Goal: Task Accomplishment & Management: Use online tool/utility

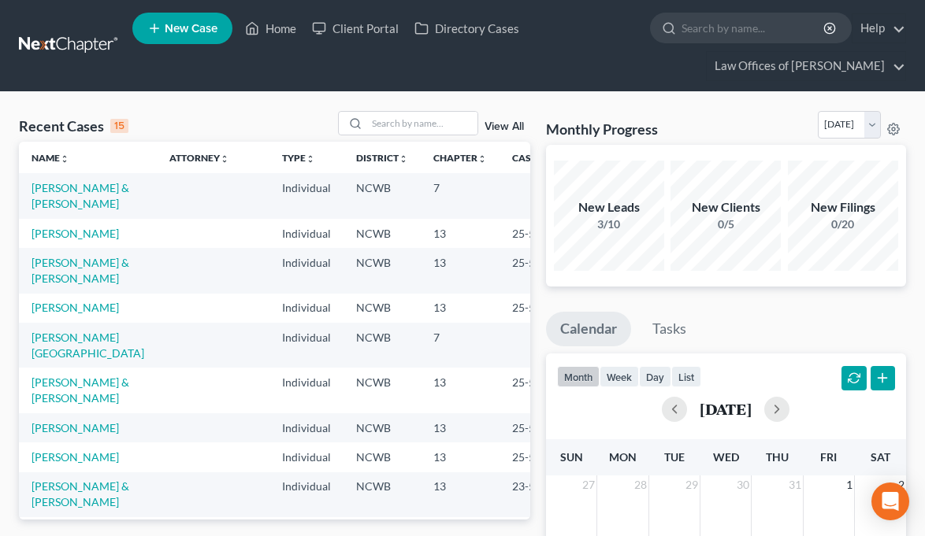
click at [636, 206] on div "New Leads" at bounding box center [609, 207] width 110 height 18
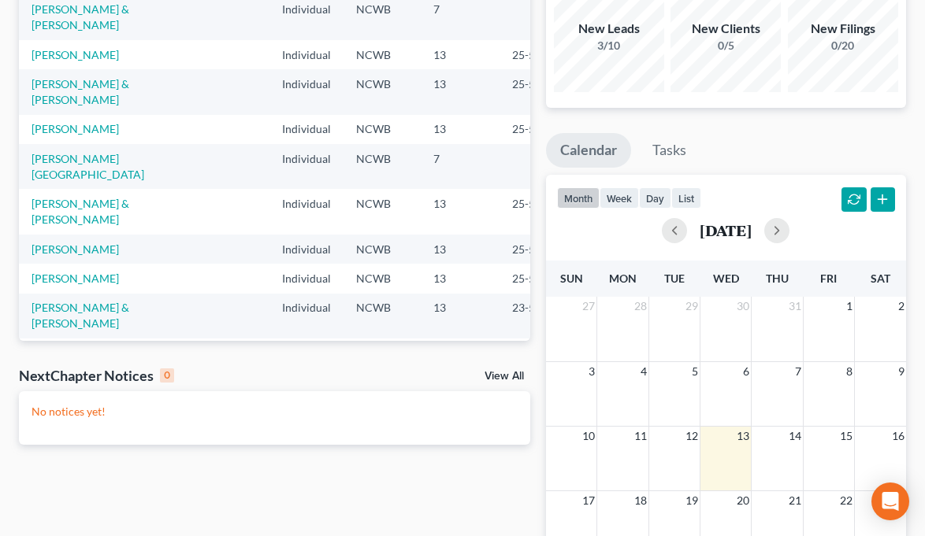
scroll to position [180, 0]
click at [851, 199] on button "button" at bounding box center [853, 199] width 25 height 25
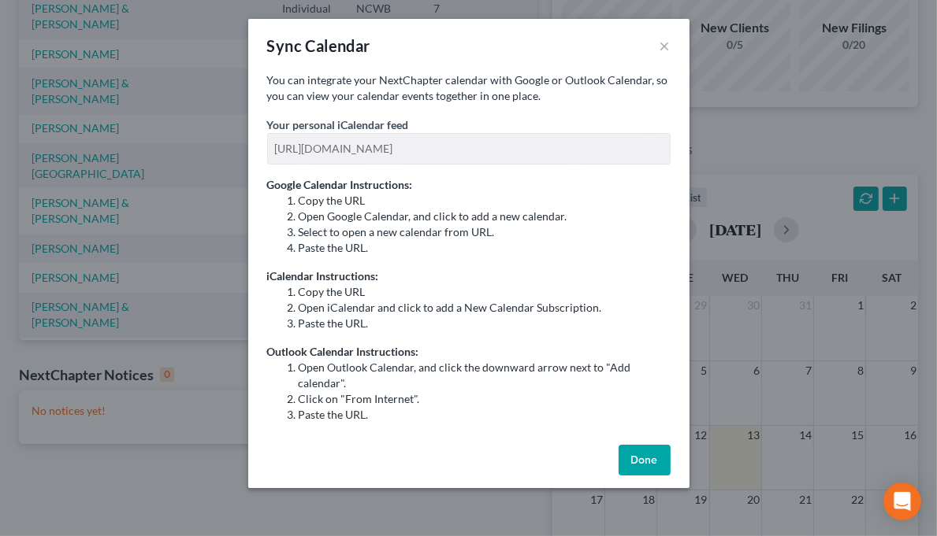
click at [641, 454] on button "Done" at bounding box center [644, 461] width 52 height 32
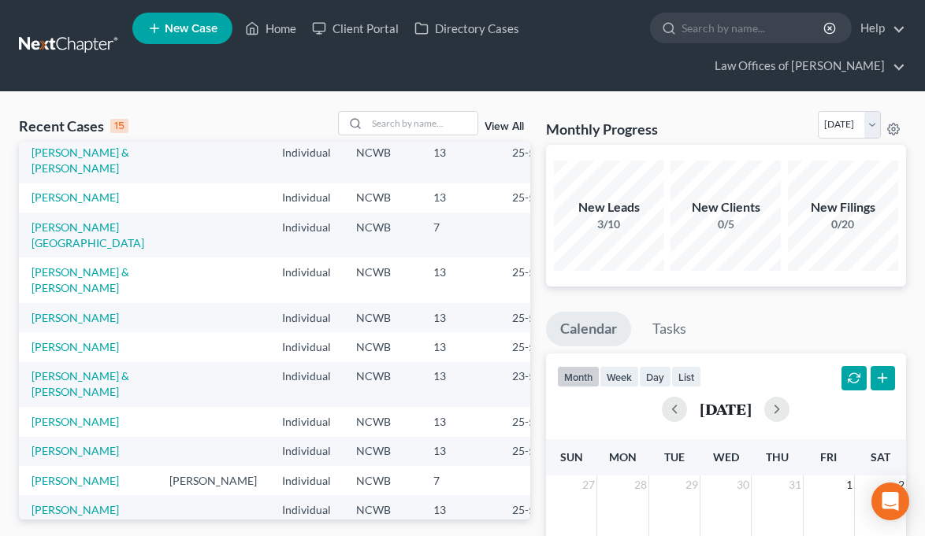
scroll to position [0, 0]
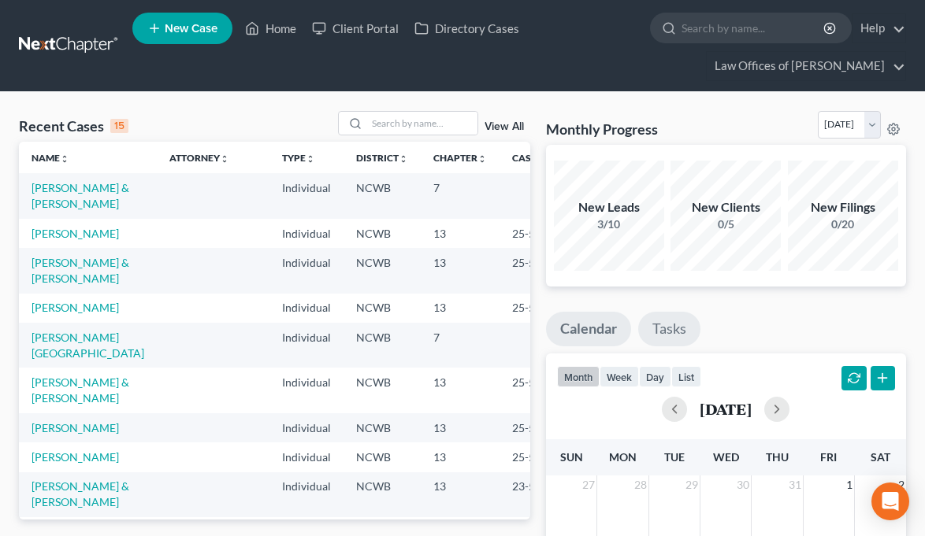
click at [658, 330] on link "Tasks" at bounding box center [669, 329] width 62 height 35
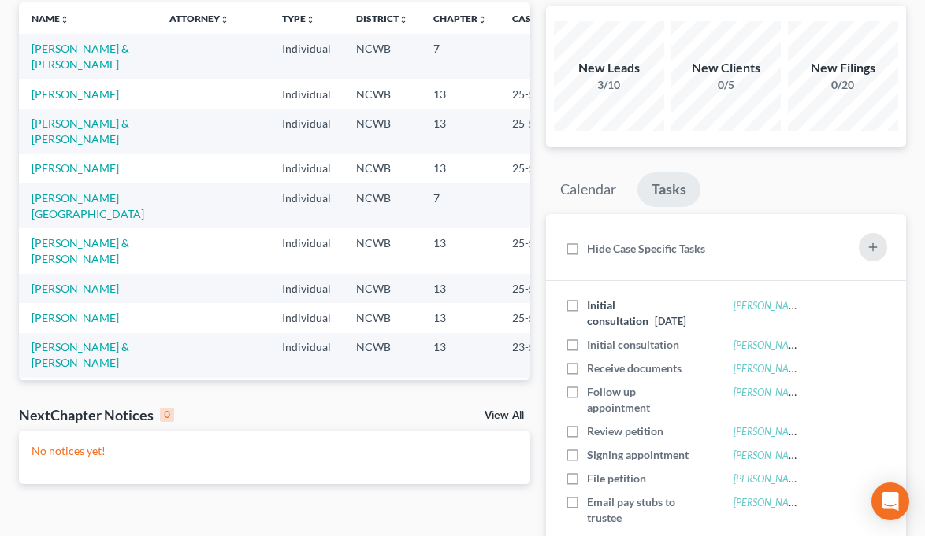
scroll to position [140, 0]
click at [77, 106] on td "[PERSON_NAME]" at bounding box center [88, 93] width 138 height 29
click at [594, 187] on link "Calendar" at bounding box center [588, 189] width 84 height 35
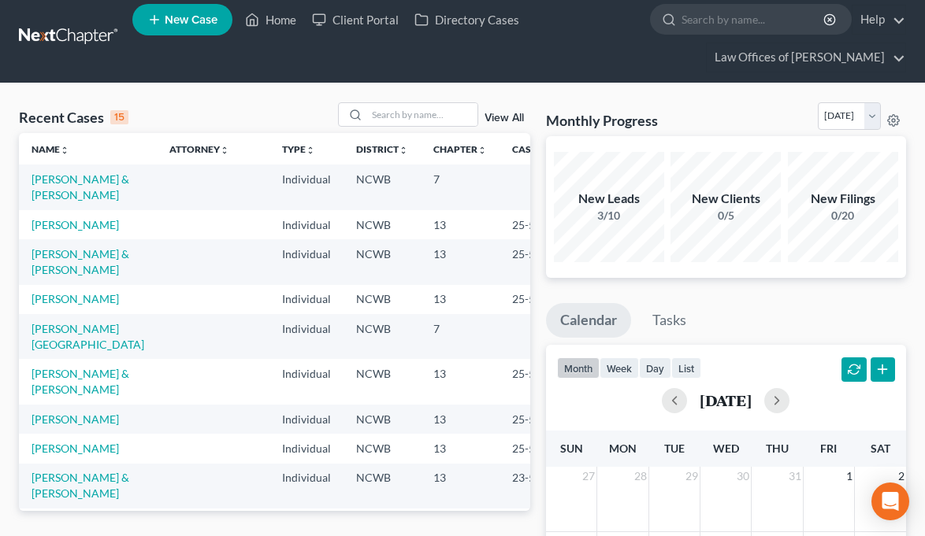
scroll to position [0, 0]
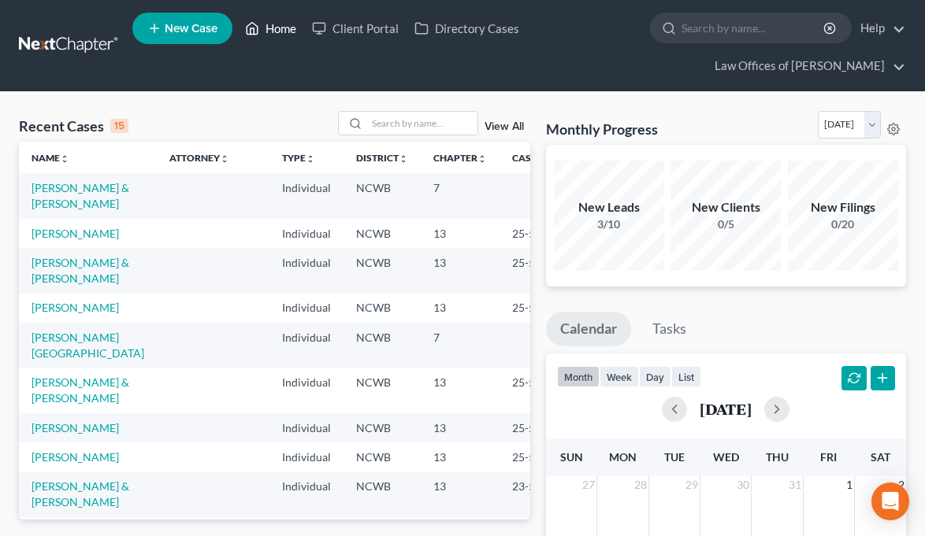
click at [272, 31] on link "Home" at bounding box center [270, 28] width 67 height 28
click at [86, 368] on td "[PERSON_NAME] & [PERSON_NAME]" at bounding box center [88, 390] width 138 height 45
click at [263, 30] on link "Home" at bounding box center [270, 28] width 67 height 28
click at [396, 124] on input "search" at bounding box center [422, 123] width 110 height 23
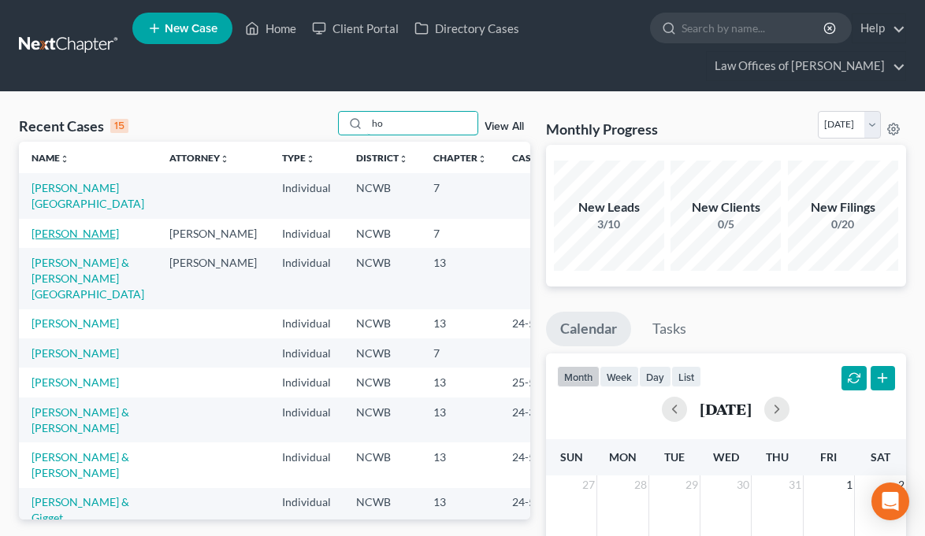
type input "ho"
click at [54, 234] on link "[PERSON_NAME]" at bounding box center [75, 233] width 87 height 13
select select "4"
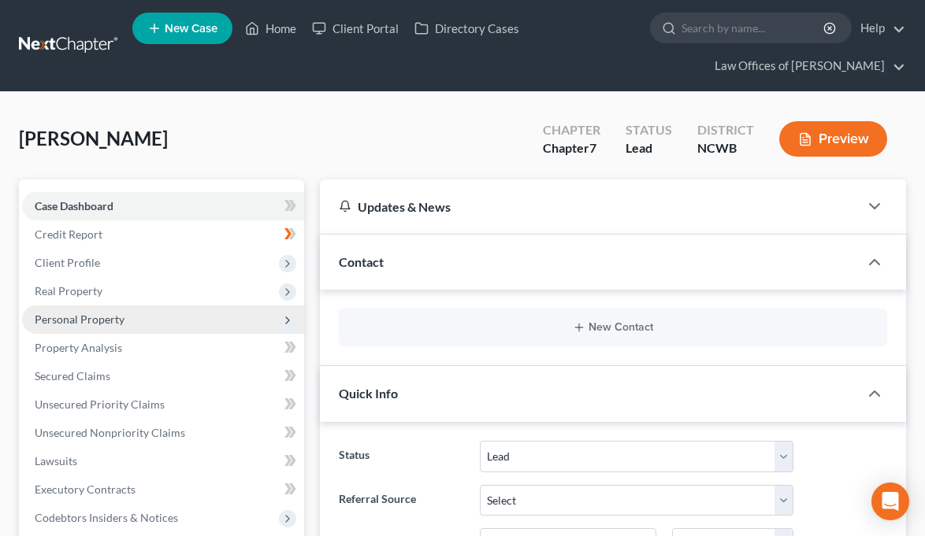
click at [104, 322] on span "Personal Property" at bounding box center [80, 319] width 90 height 13
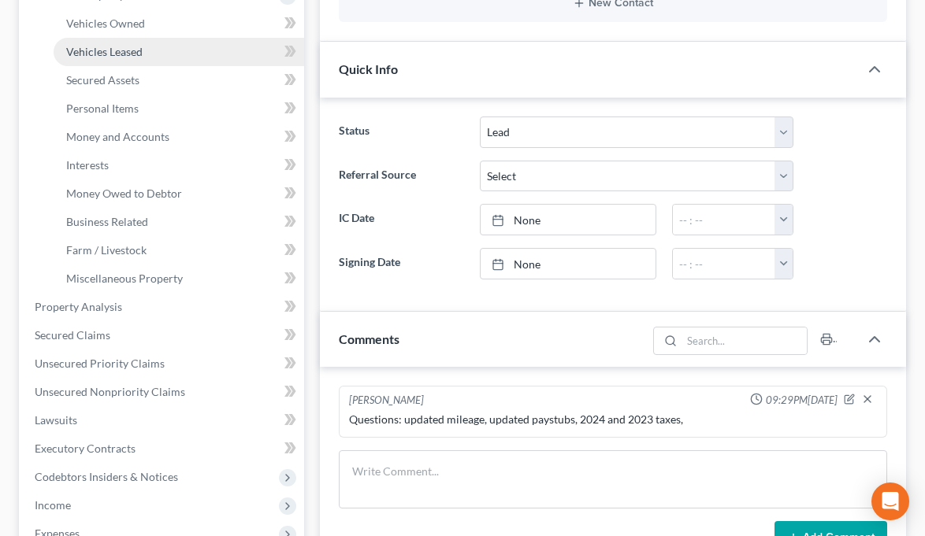
scroll to position [328, 0]
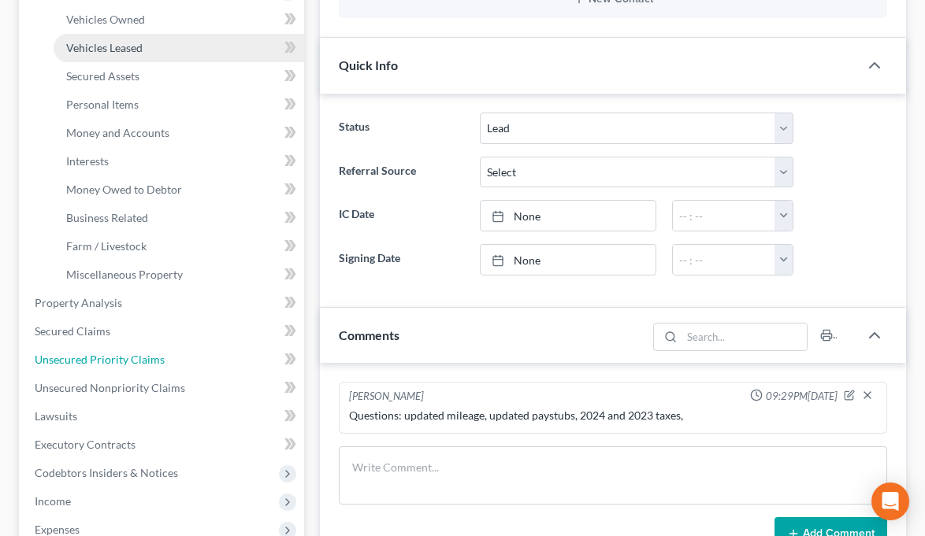
click at [198, 369] on link "Unsecured Priority Claims" at bounding box center [163, 360] width 282 height 28
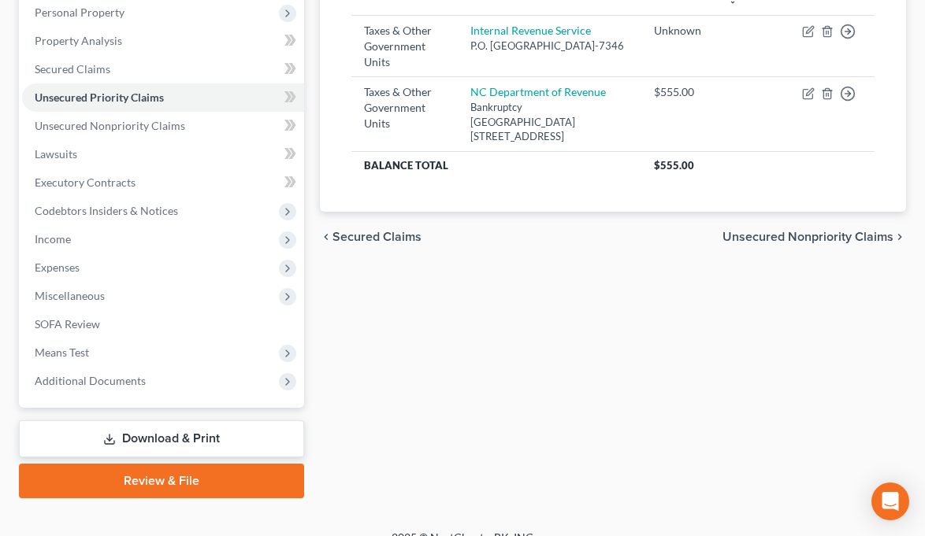
scroll to position [317, 0]
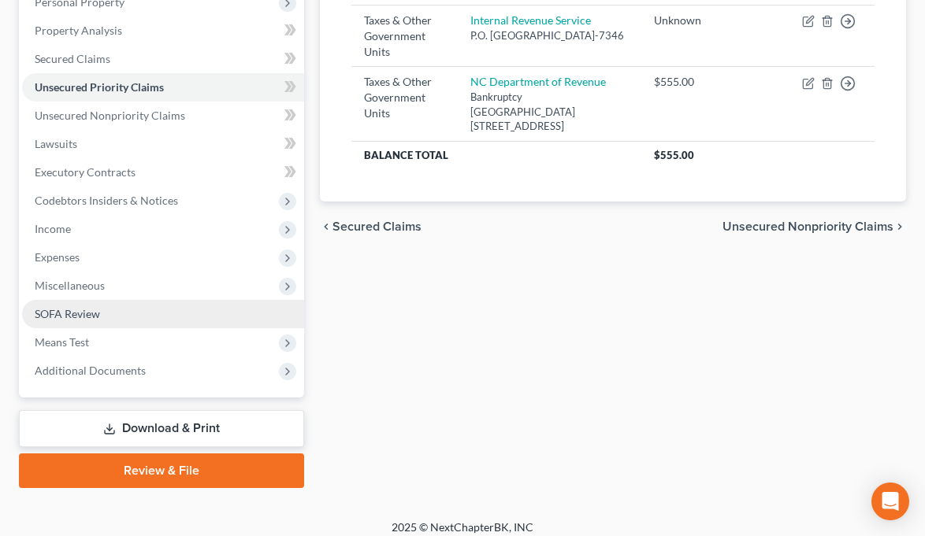
click at [85, 313] on span "SOFA Review" at bounding box center [67, 313] width 65 height 13
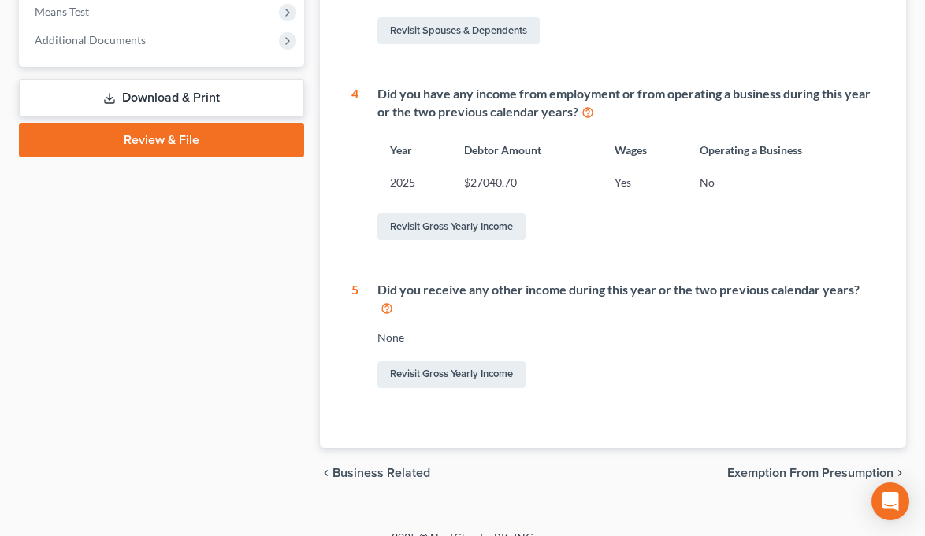
scroll to position [649, 0]
